Goal: Task Accomplishment & Management: Use online tool/utility

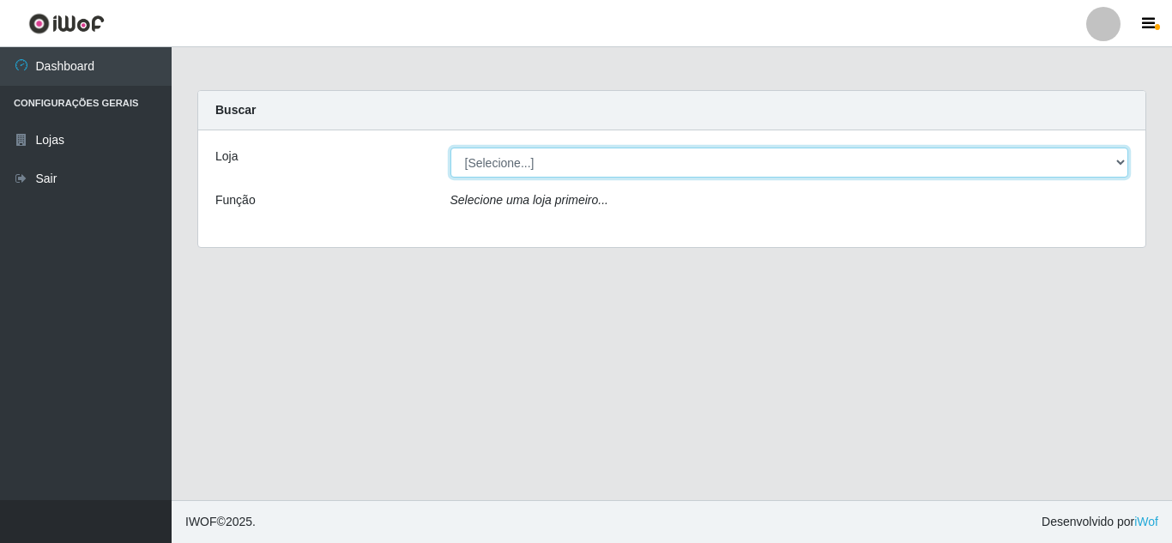
click at [497, 164] on select "[Selecione...] [PERSON_NAME] Clan - [GEOGRAPHIC_DATA]" at bounding box center [789, 163] width 679 height 30
select select "498"
click at [450, 148] on select "[Selecione...] [PERSON_NAME] Clan - [GEOGRAPHIC_DATA]" at bounding box center [789, 163] width 679 height 30
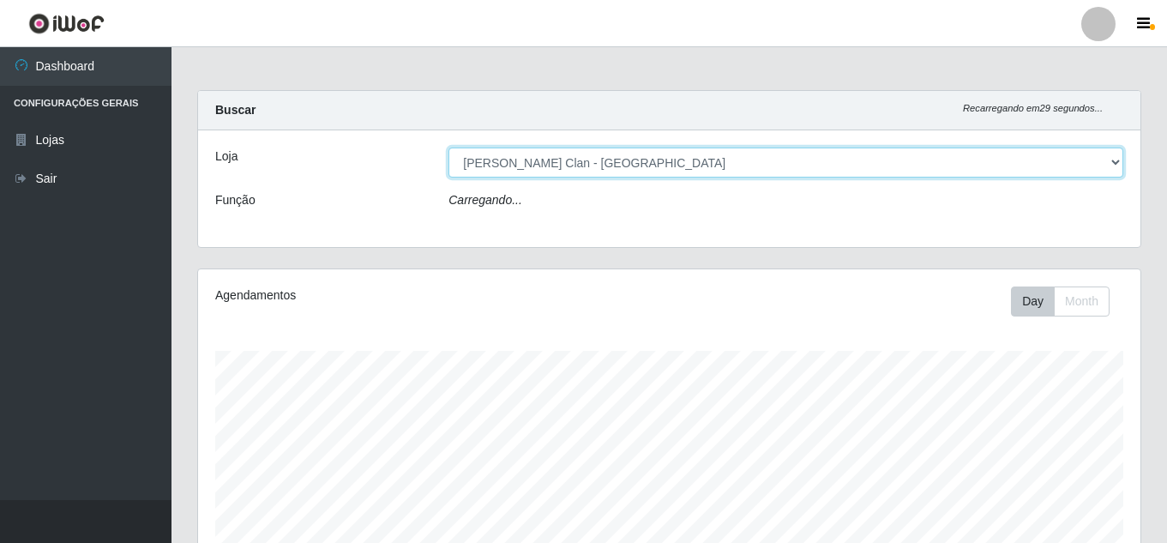
scroll to position [356, 943]
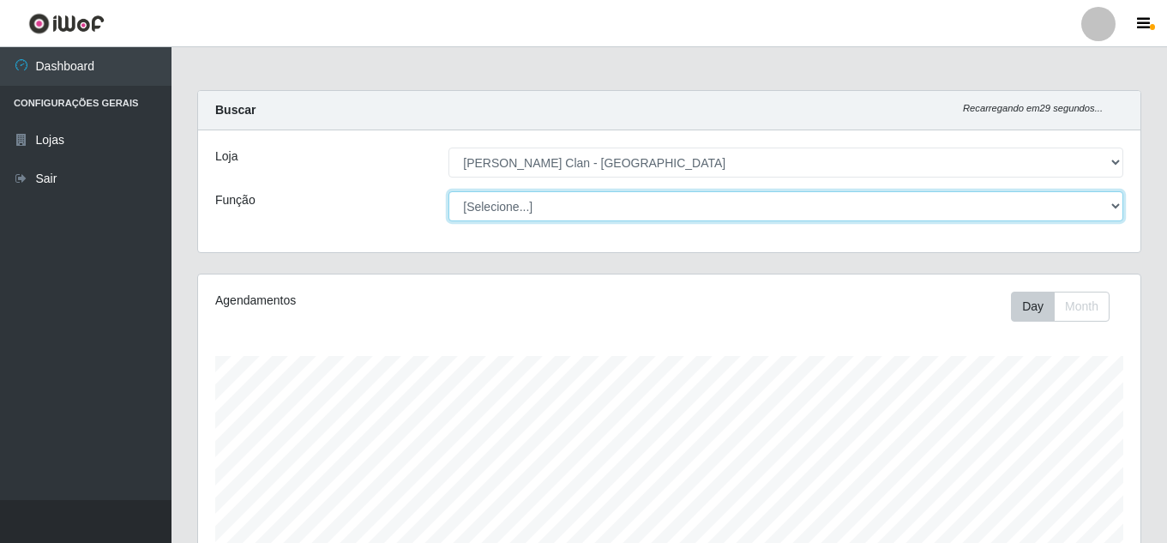
click at [485, 201] on select "[Selecione...] Auxiliar de Depósito Carregador e Descarregador de Caminhão ++" at bounding box center [786, 206] width 675 height 30
select select "106"
click at [449, 191] on select "[Selecione...] Auxiliar de Depósito Carregador e Descarregador de Caminhão ++" at bounding box center [786, 206] width 675 height 30
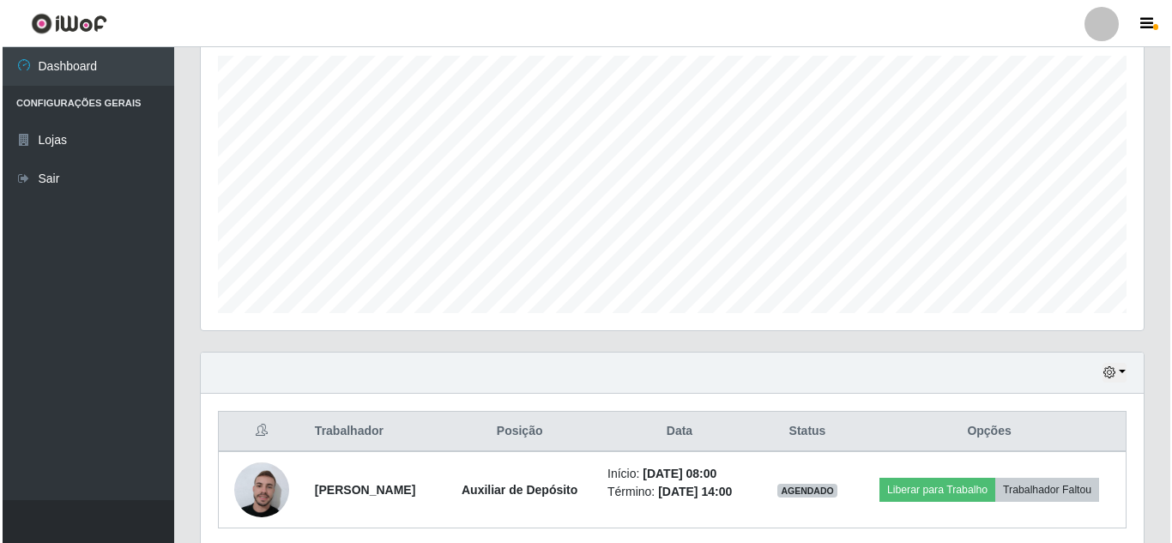
scroll to position [367, 0]
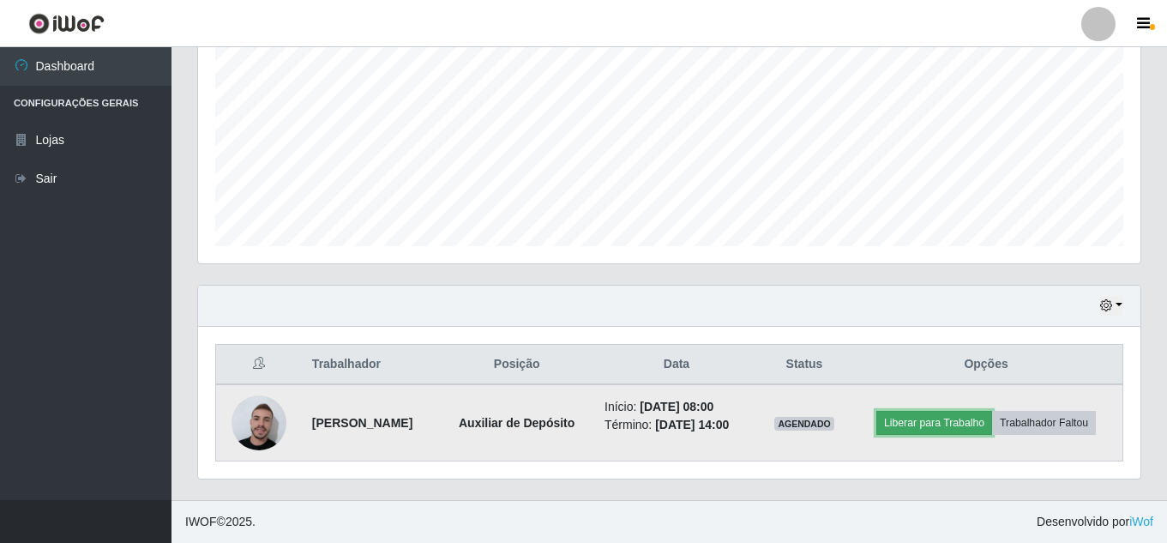
click at [962, 419] on button "Liberar para Trabalho" at bounding box center [935, 423] width 116 height 24
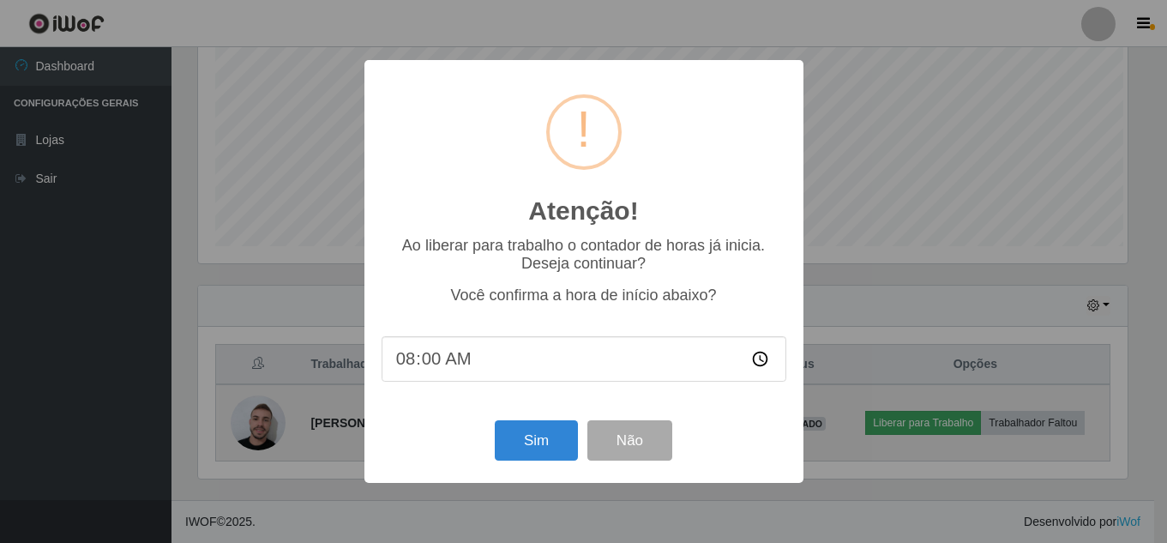
scroll to position [356, 934]
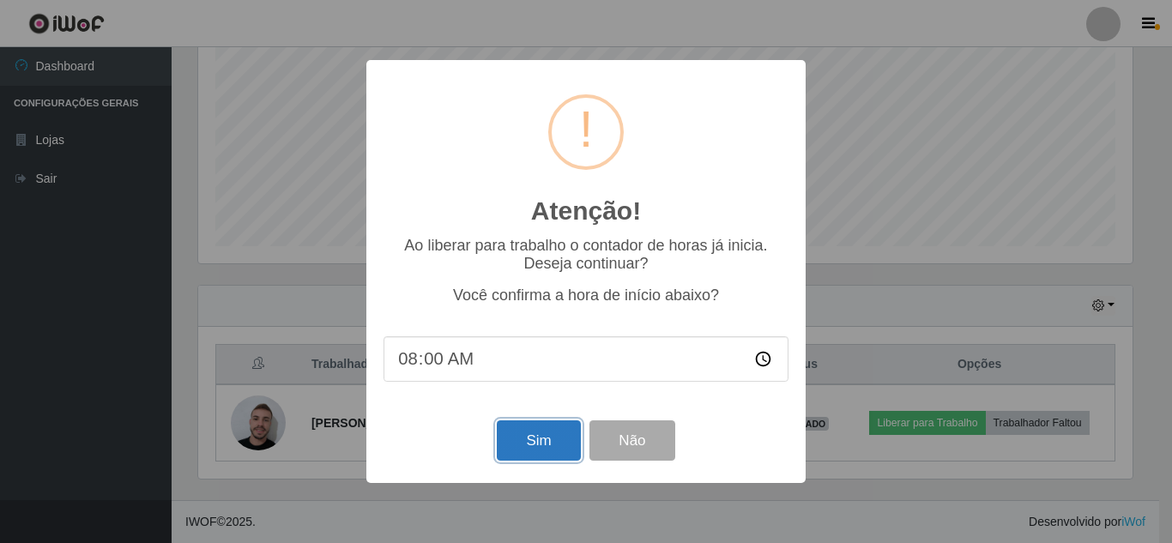
click at [527, 456] on button "Sim" at bounding box center [538, 440] width 83 height 40
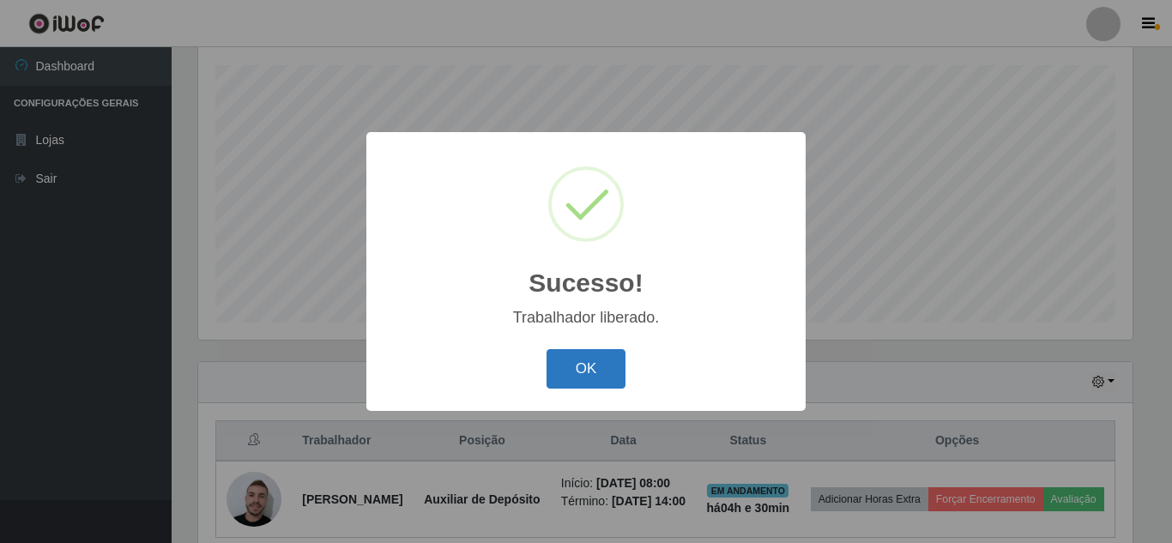
click at [581, 365] on button "OK" at bounding box center [586, 369] width 80 height 40
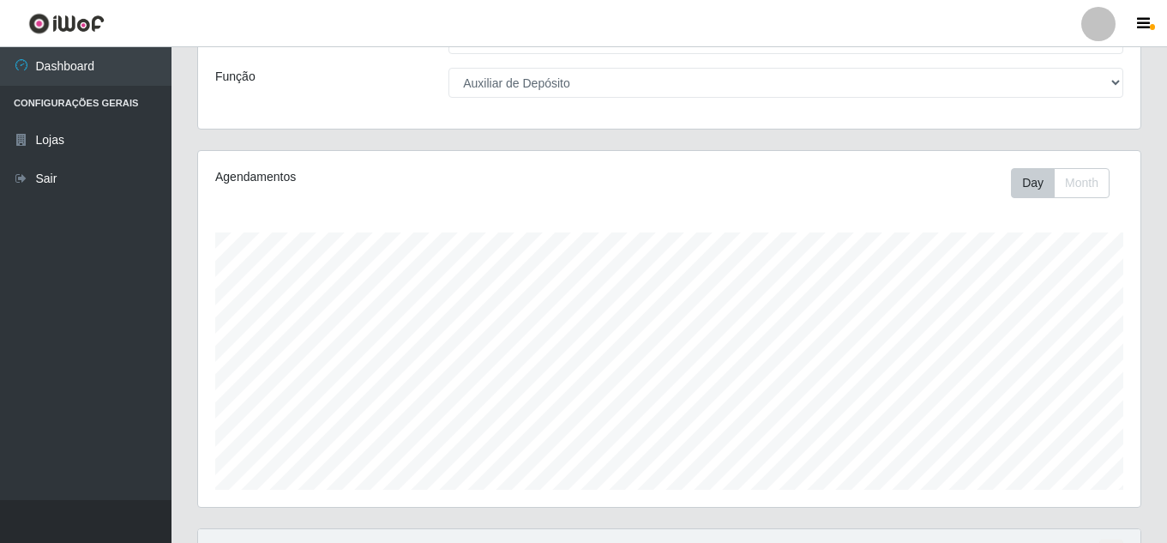
scroll to position [123, 0]
